Goal: Information Seeking & Learning: Compare options

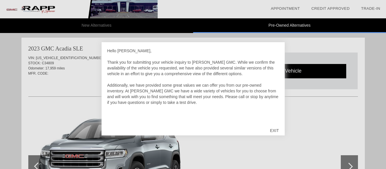
scroll to position [353, 0]
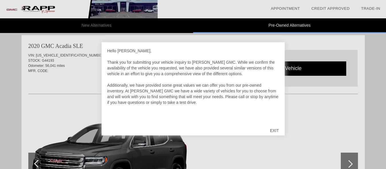
click at [275, 129] on div "EXIT" at bounding box center [274, 130] width 20 height 17
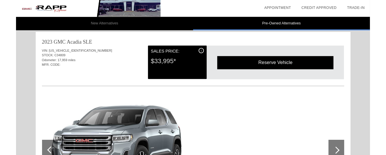
scroll to position [0, 0]
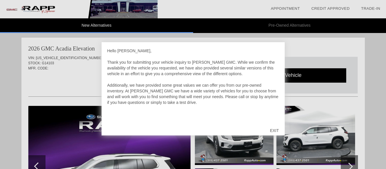
click at [272, 127] on div "EXIT" at bounding box center [274, 130] width 20 height 17
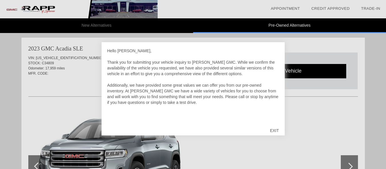
click at [275, 129] on div "EXIT" at bounding box center [274, 130] width 20 height 17
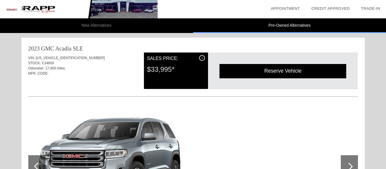
click at [90, 25] on li "New Alternatives" at bounding box center [96, 25] width 193 height 15
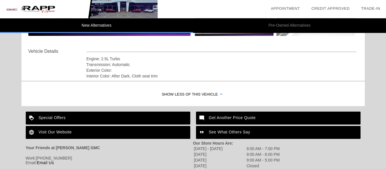
scroll to position [204, 0]
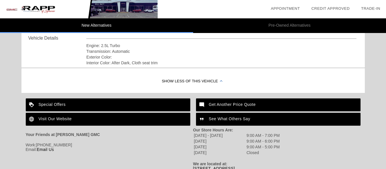
click at [56, 103] on div "Special Offers" at bounding box center [108, 104] width 165 height 13
